Goal: Check status

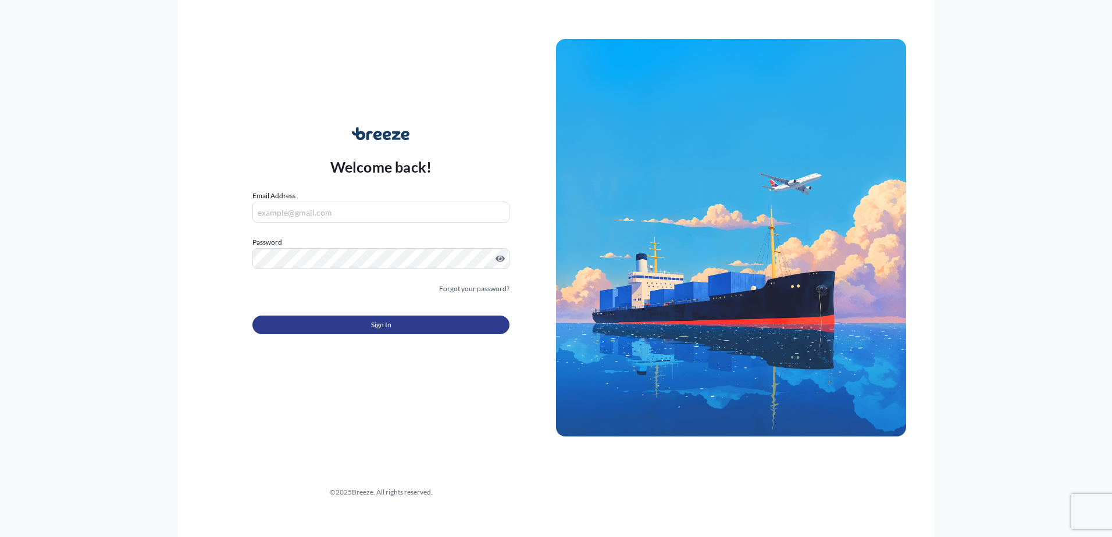
type input "[PERSON_NAME][EMAIL_ADDRESS][DOMAIN_NAME]"
click at [416, 329] on button "Sign In" at bounding box center [380, 325] width 257 height 19
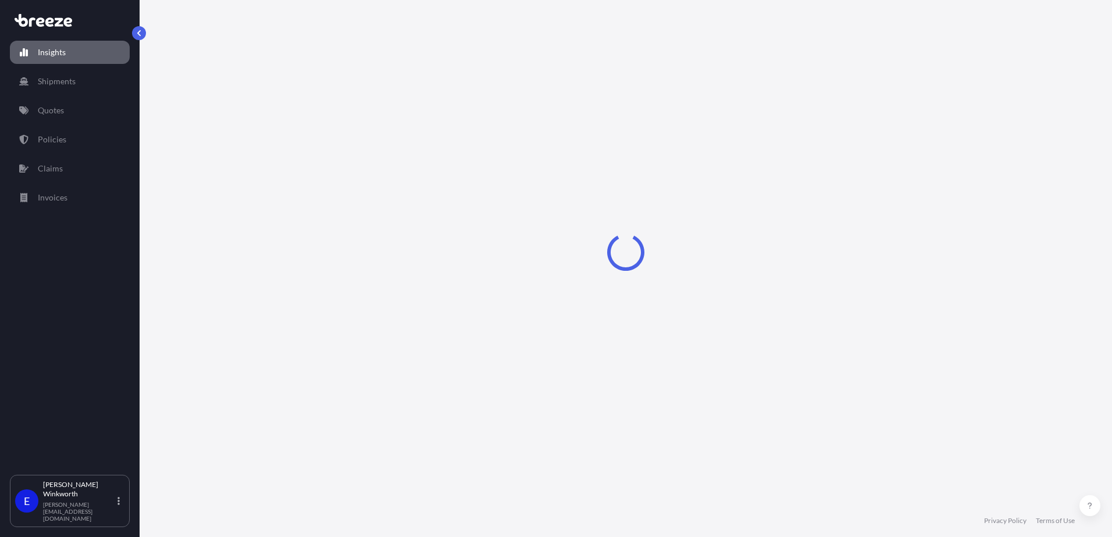
select select "2025"
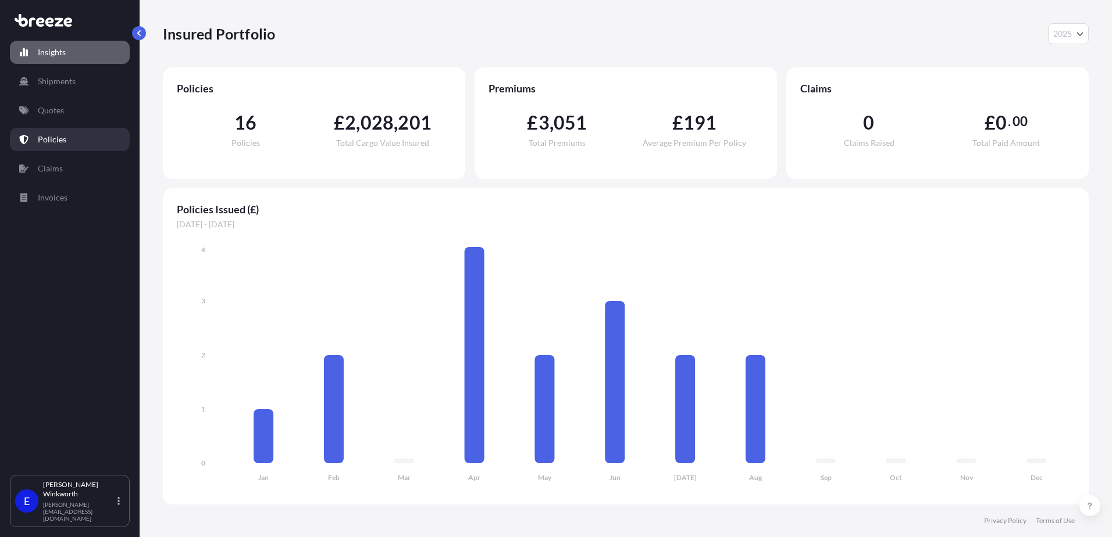
click at [48, 138] on p "Policies" at bounding box center [52, 140] width 28 height 12
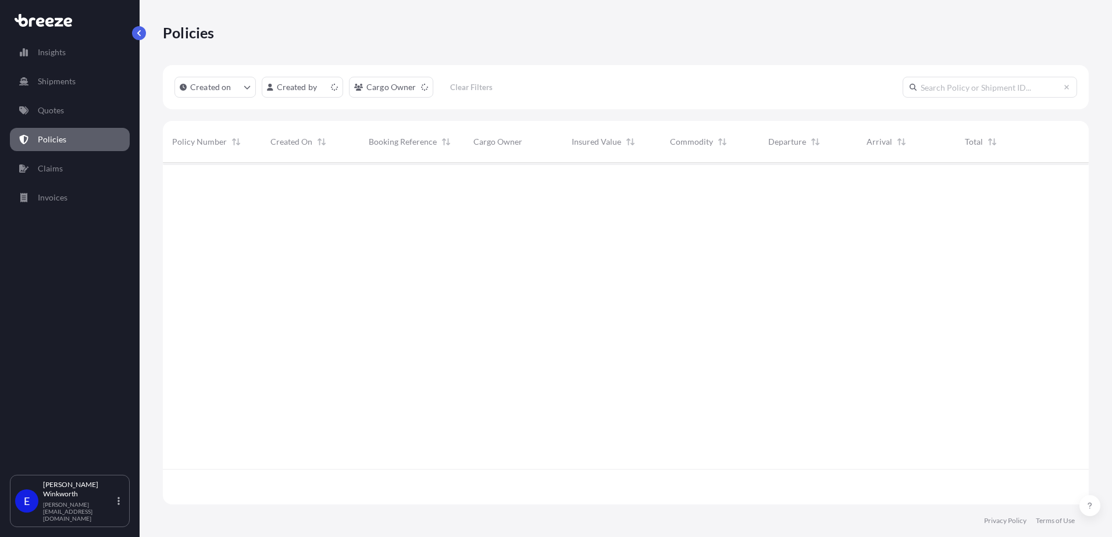
scroll to position [340, 917]
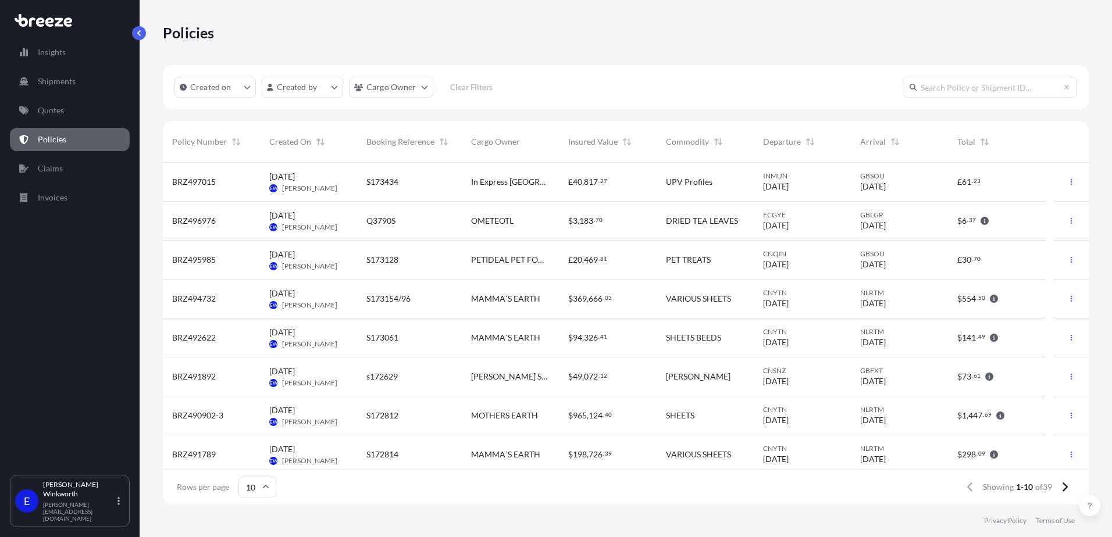
click at [971, 91] on input "text" at bounding box center [990, 87] width 174 height 21
click at [951, 92] on input "text" at bounding box center [990, 87] width 174 height 21
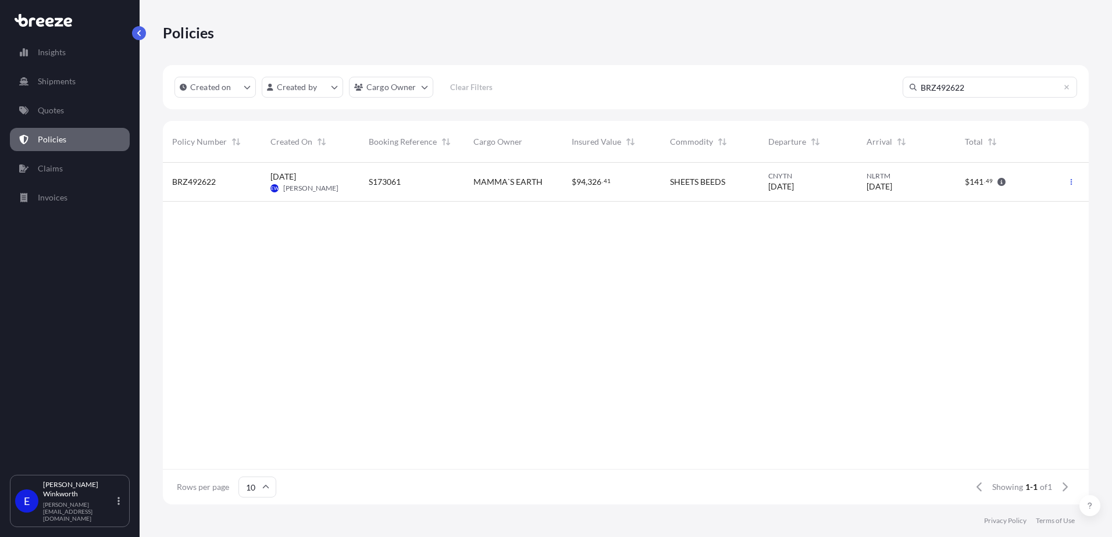
type input "BRZ492622"
click at [294, 178] on span "[DATE]" at bounding box center [283, 177] width 26 height 12
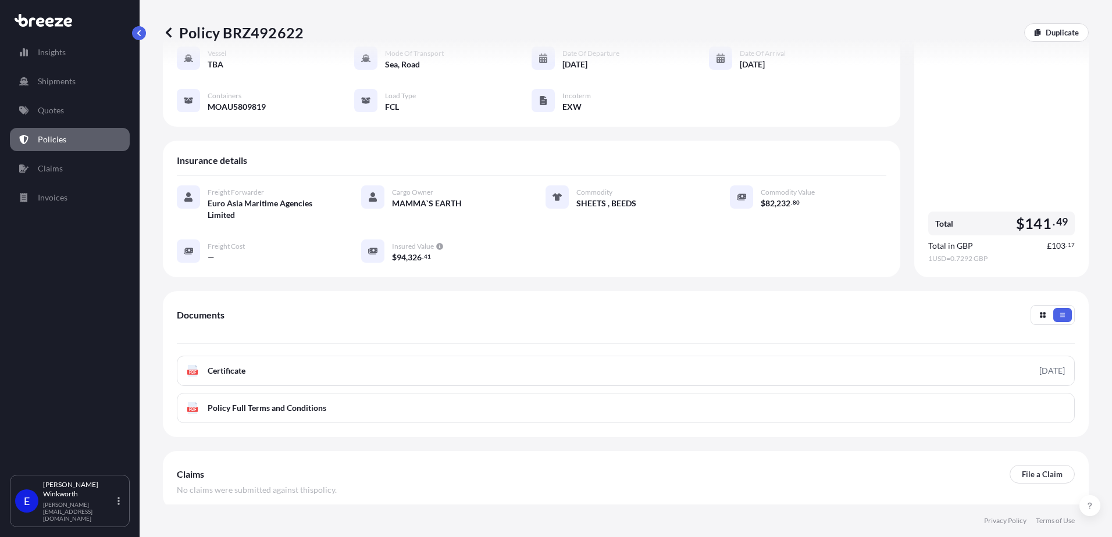
scroll to position [104, 0]
